Goal: Information Seeking & Learning: Check status

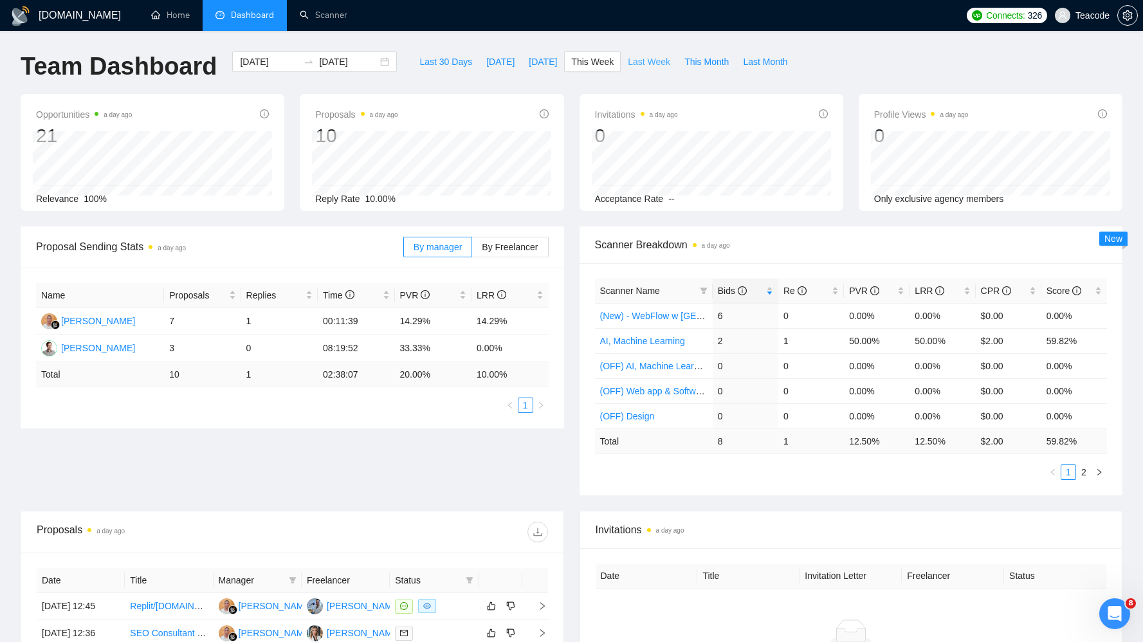
click at [655, 66] on span "Last Week" at bounding box center [649, 62] width 42 height 14
type input "[DATE]"
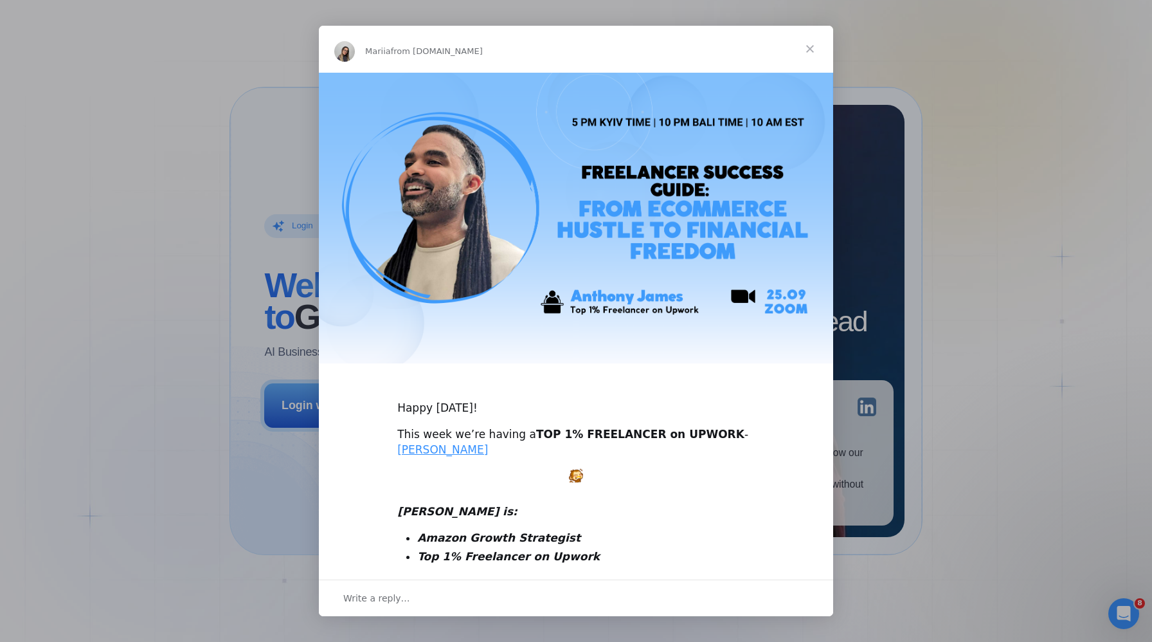
click at [813, 44] on span "Close" at bounding box center [810, 49] width 46 height 46
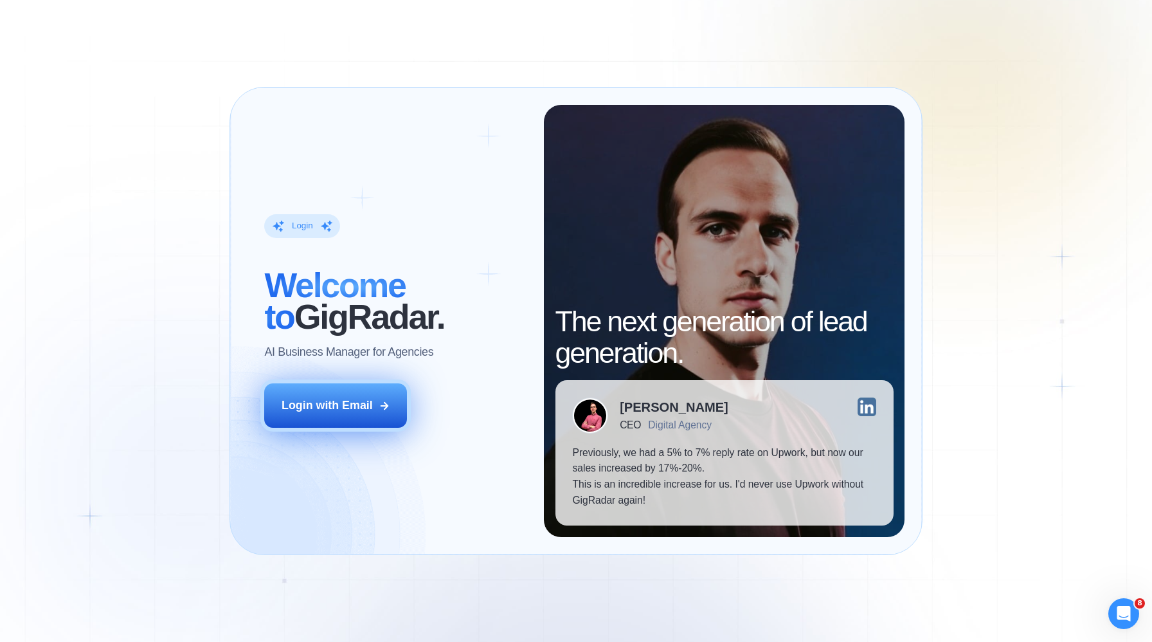
click at [311, 409] on div "Login with Email" at bounding box center [327, 405] width 91 height 16
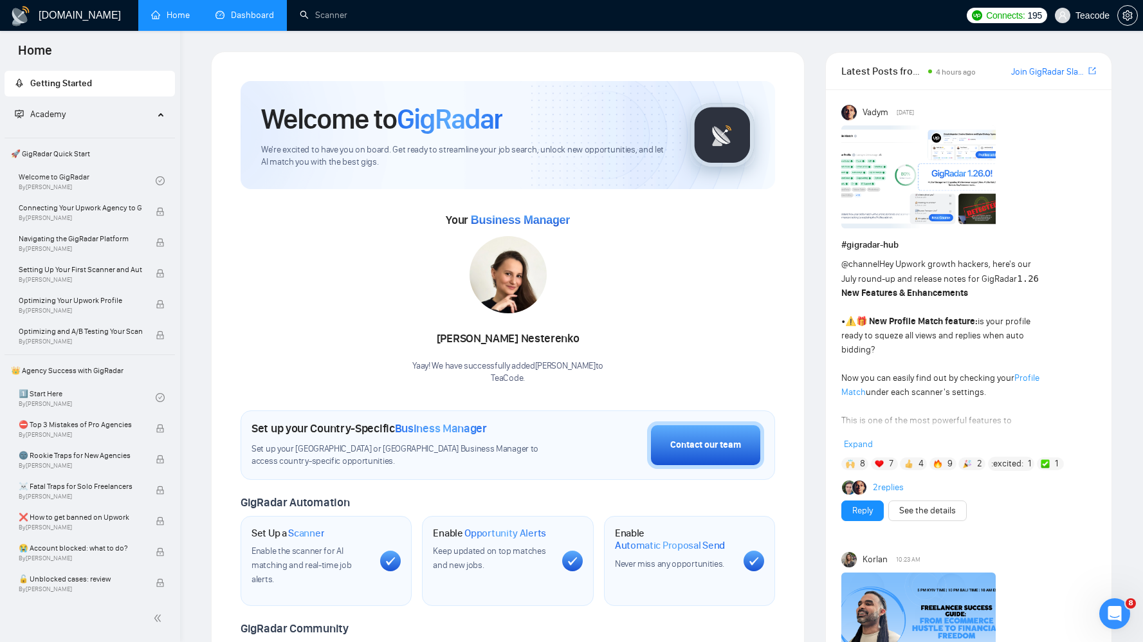
click at [267, 10] on link "Dashboard" at bounding box center [244, 15] width 59 height 11
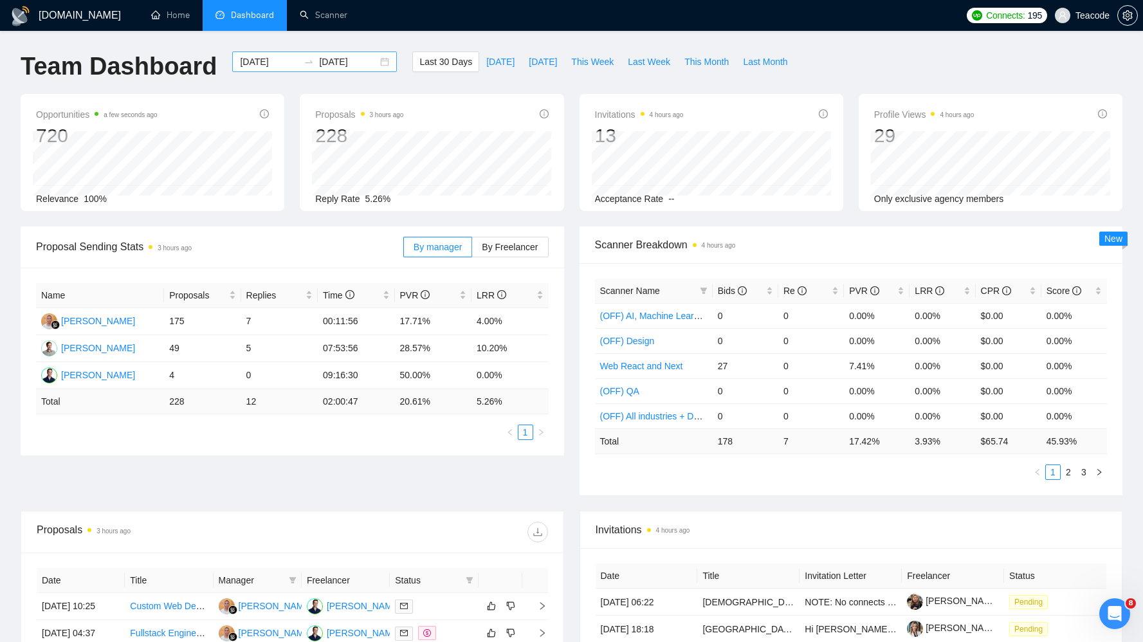
click at [298, 65] on div at bounding box center [308, 62] width 21 height 10
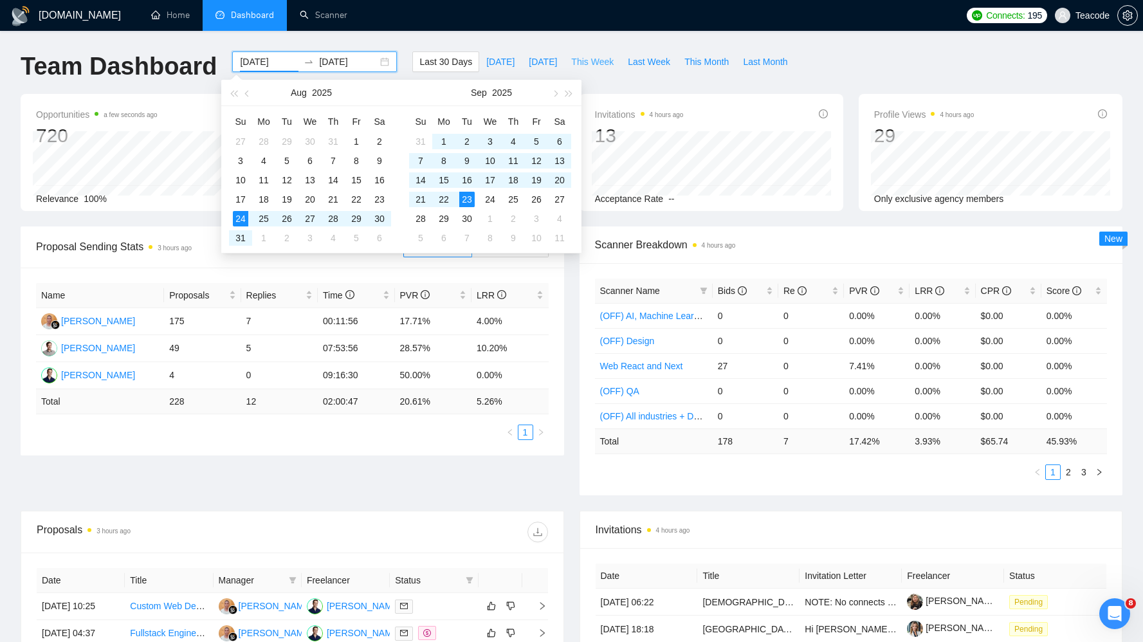
click at [602, 64] on span "This Week" at bounding box center [592, 62] width 42 height 14
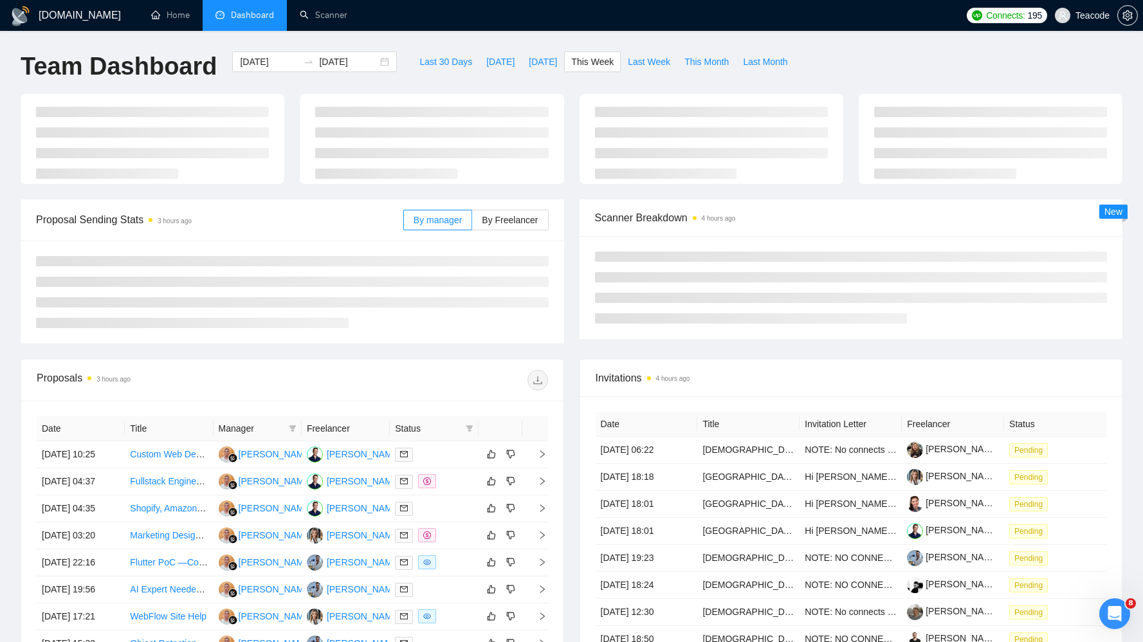
type input "[DATE]"
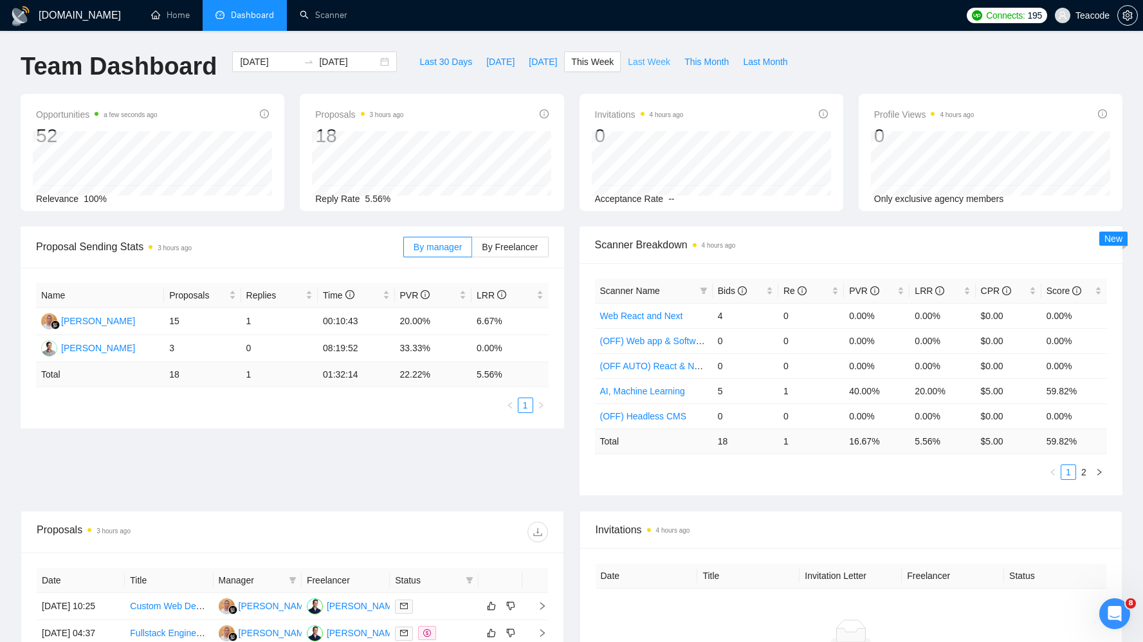
click at [640, 60] on span "Last Week" at bounding box center [649, 62] width 42 height 14
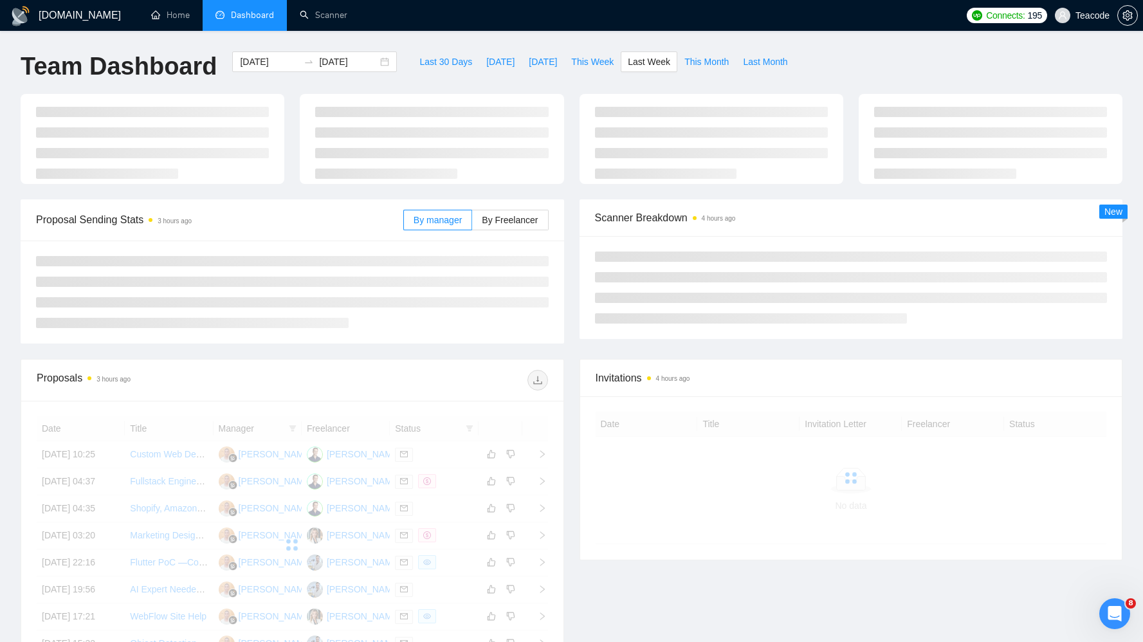
type input "[DATE]"
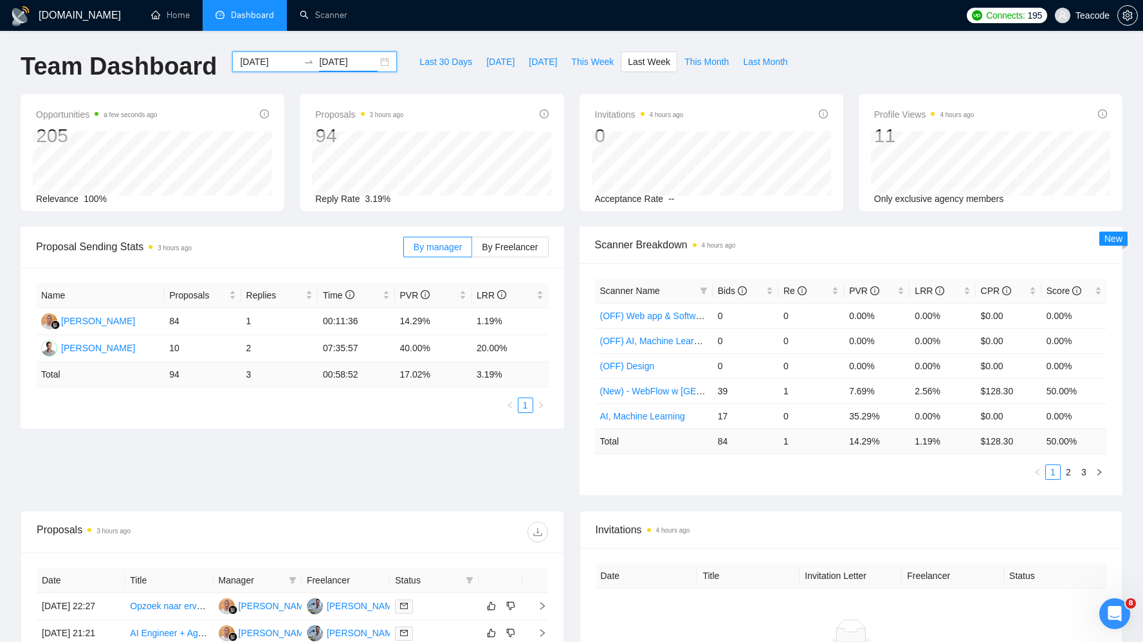
click at [357, 62] on input "[DATE]" at bounding box center [348, 62] width 59 height 14
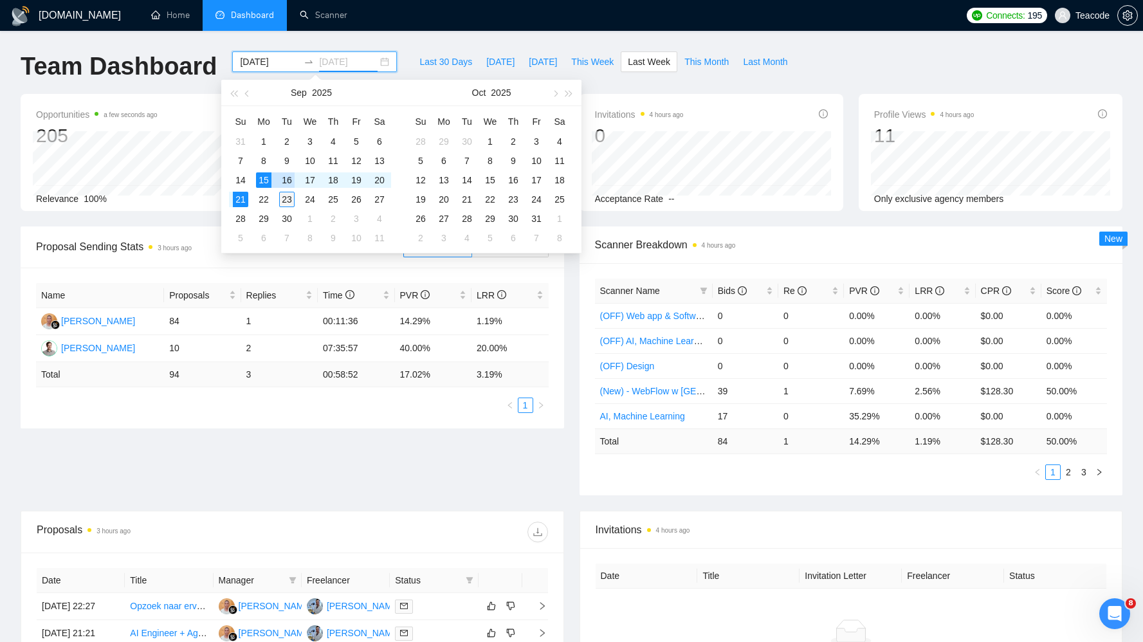
type input "2025-09-23"
click at [284, 199] on div "23" at bounding box center [286, 199] width 15 height 15
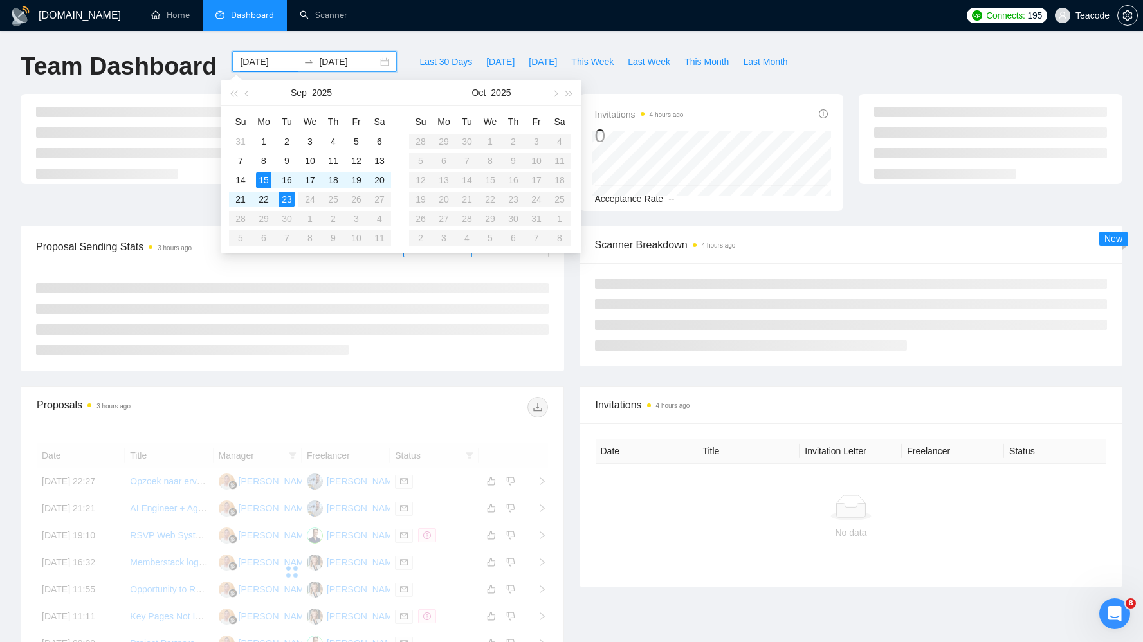
type input "[DATE]"
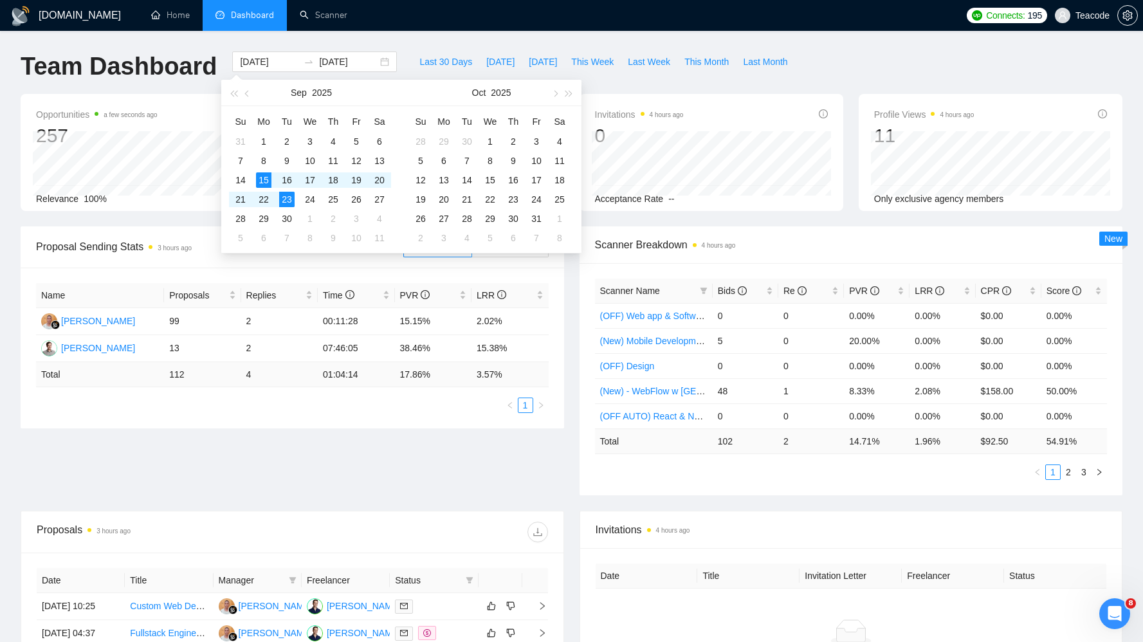
click at [885, 55] on div "Team Dashboard 2025-09-15 2025-09-23 Last 30 Days Today Yesterday This Week Las…" at bounding box center [571, 72] width 1117 height 42
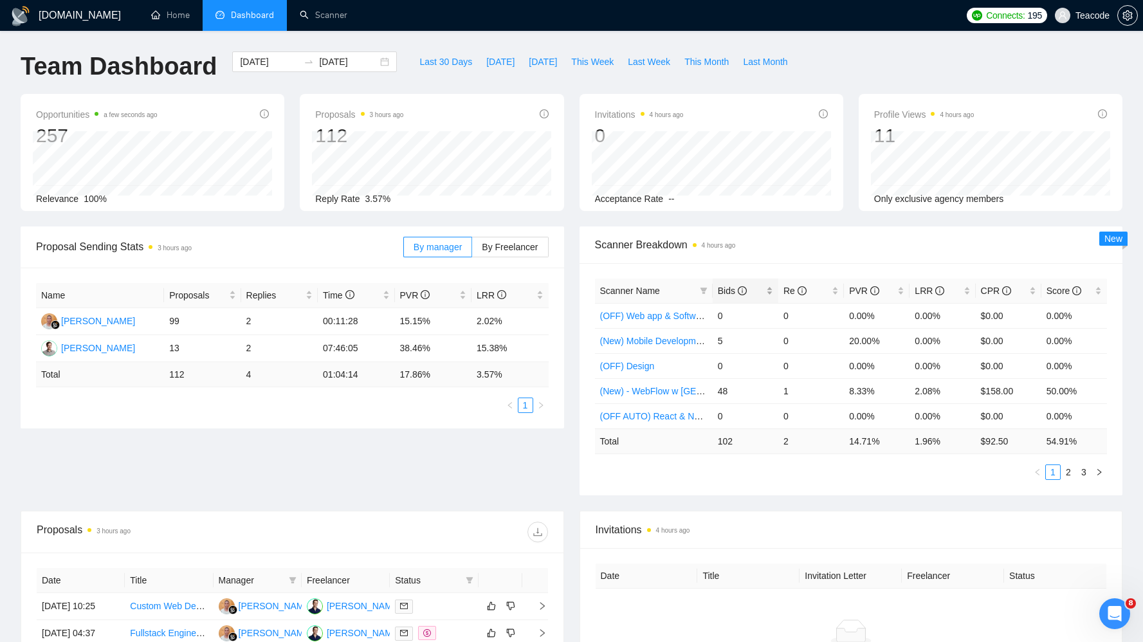
click at [719, 291] on span "Bids" at bounding box center [732, 290] width 29 height 10
copy link "Web React and Next"
